Goal: Transaction & Acquisition: Purchase product/service

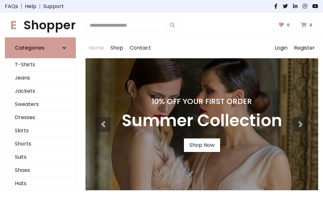
click at [161, 104] on h4 "10% Off Your First Order" at bounding box center [202, 101] width 160 height 9
click at [202, 145] on link "Shop Now" at bounding box center [202, 146] width 36 height 14
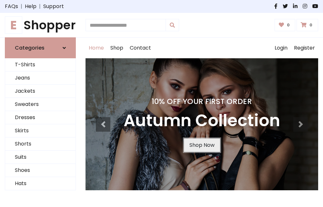
click at [202, 145] on link "Shop Now" at bounding box center [202, 146] width 36 height 14
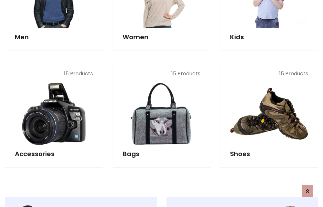
scroll to position [643, 0]
